Goal: Task Accomplishment & Management: Use online tool/utility

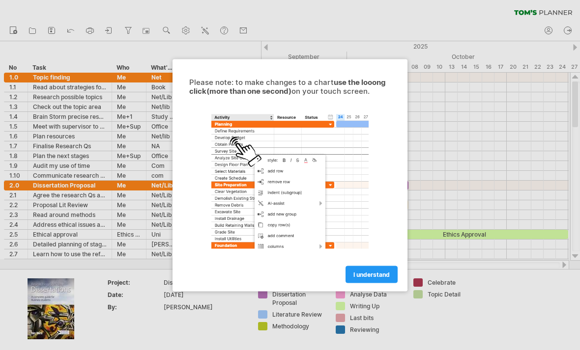
click at [381, 279] on link "I understand" at bounding box center [371, 274] width 52 height 17
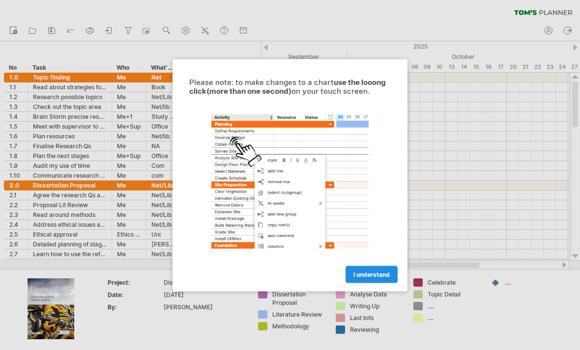
click at [381, 274] on span "I understand" at bounding box center [371, 274] width 36 height 7
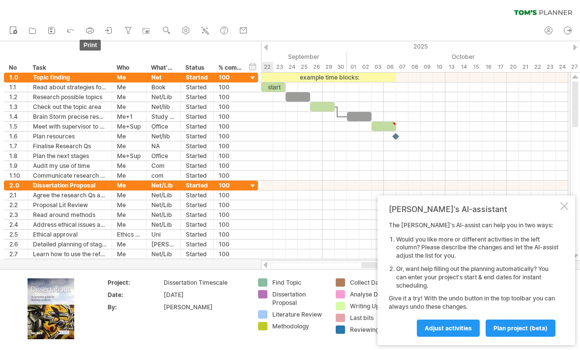
click at [92, 34] on icon at bounding box center [90, 31] width 10 height 10
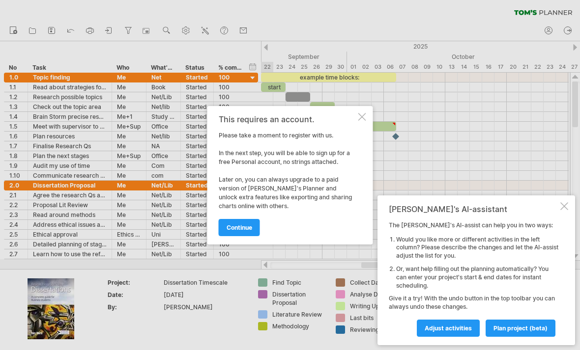
click at [243, 228] on span "continue" at bounding box center [240, 227] width 26 height 7
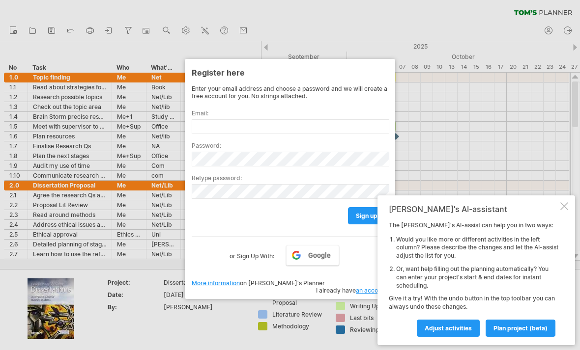
click at [47, 33] on div at bounding box center [290, 175] width 580 height 350
click at [32, 29] on div at bounding box center [290, 175] width 580 height 350
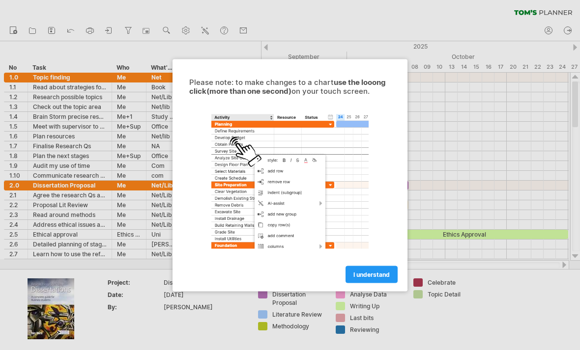
click at [374, 275] on span "I understand" at bounding box center [371, 274] width 36 height 7
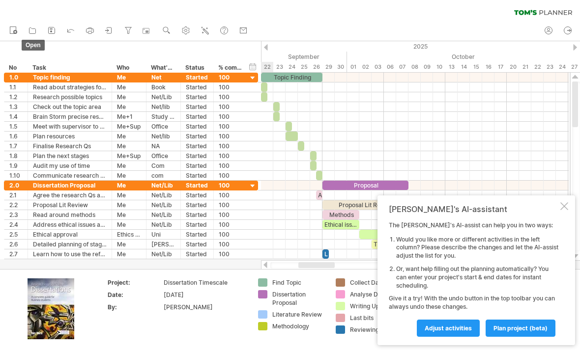
click at [31, 29] on icon at bounding box center [32, 31] width 6 height 6
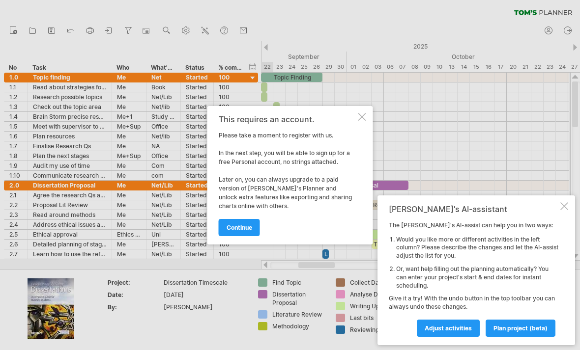
click at [364, 118] on div at bounding box center [362, 117] width 8 height 8
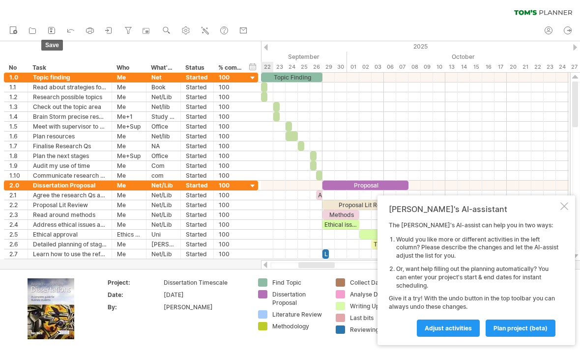
click at [52, 33] on icon at bounding box center [52, 31] width 6 height 6
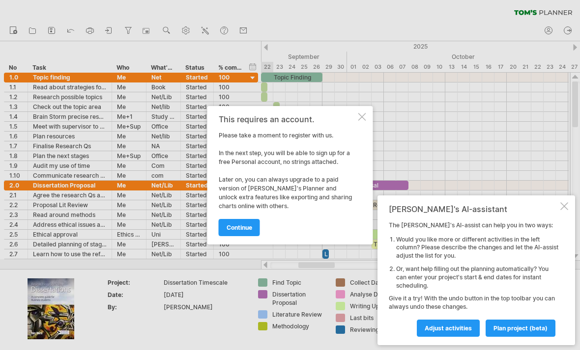
click at [363, 119] on div at bounding box center [362, 117] width 8 height 8
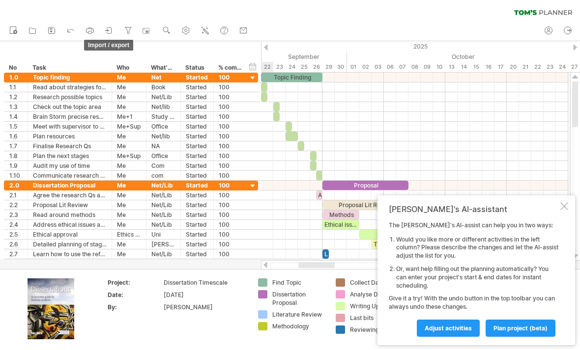
click at [109, 34] on icon at bounding box center [109, 31] width 10 height 10
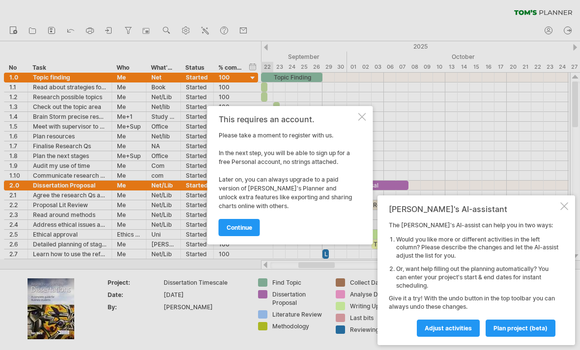
click at [363, 118] on div at bounding box center [362, 117] width 8 height 8
